Goal: Find specific page/section: Find specific page/section

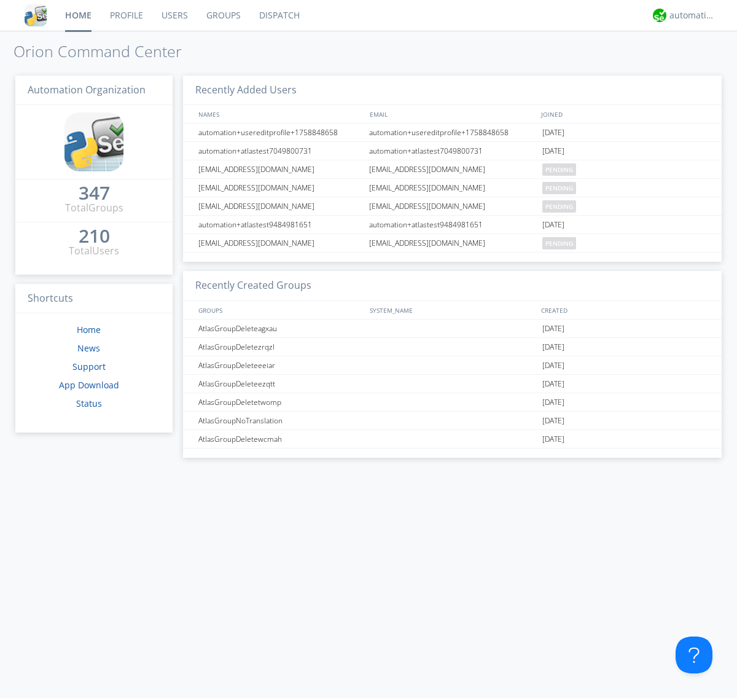
click at [278, 15] on link "Dispatch" at bounding box center [279, 15] width 59 height 31
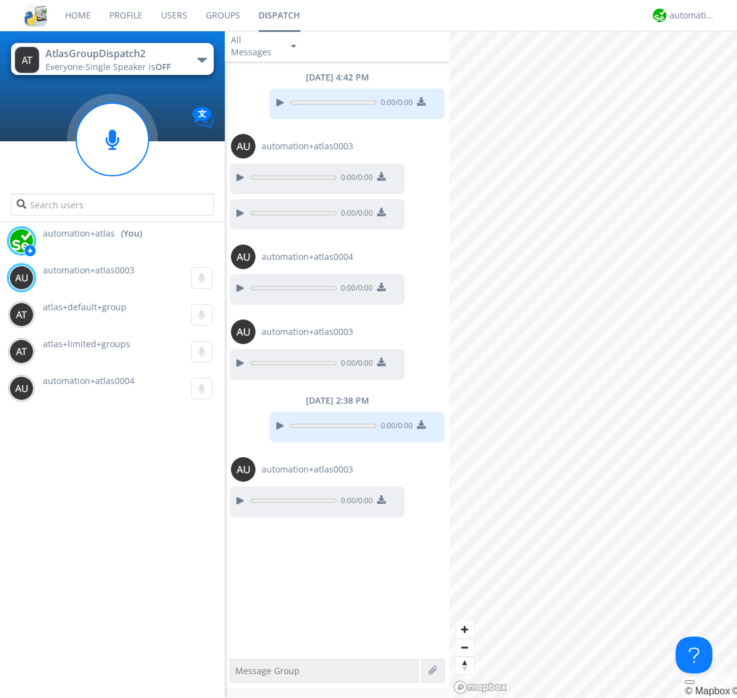
click at [201, 60] on div "button" at bounding box center [202, 60] width 10 height 5
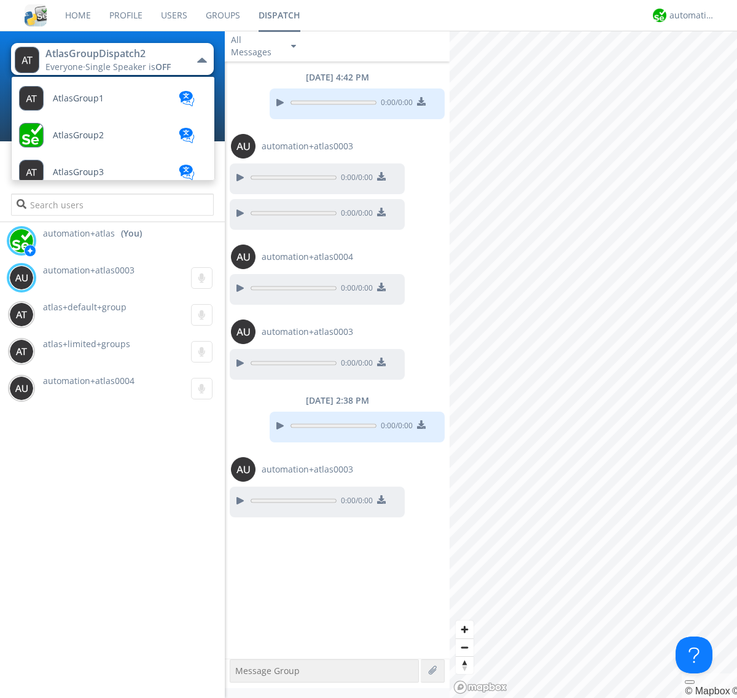
click at [93, 241] on span "AtlasGroupDispatch" at bounding box center [94, 245] width 82 height 9
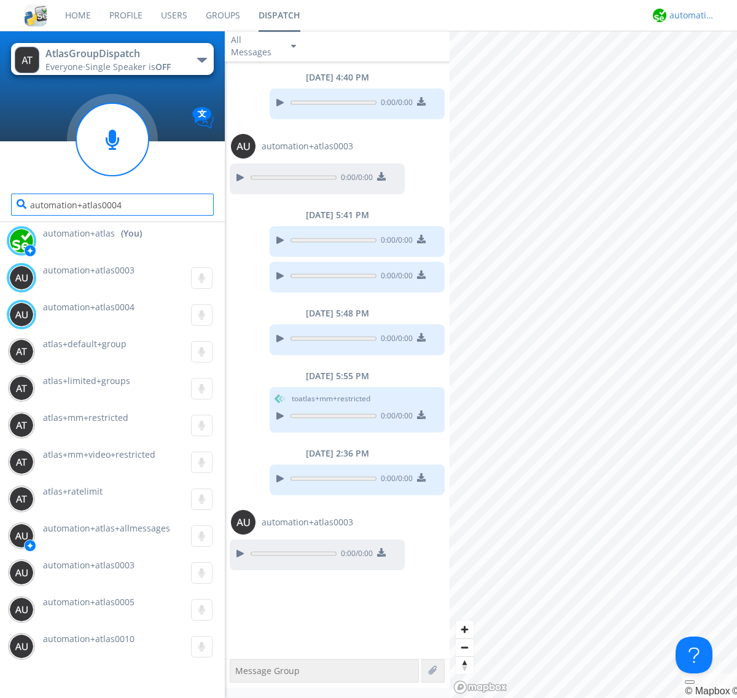
type input "automation+atlas0004"
click at [689, 15] on div "automation+atlas" at bounding box center [693, 15] width 46 height 12
